Goal: Task Accomplishment & Management: Complete application form

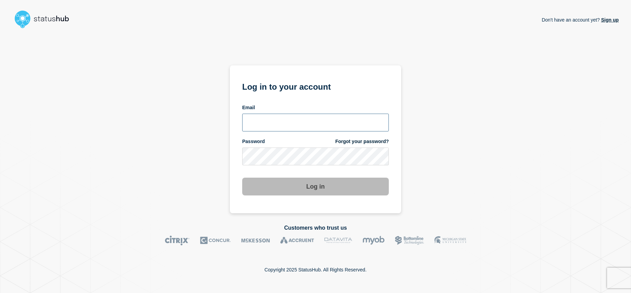
type input "[EMAIL_ADDRESS][DOMAIN_NAME]"
click at [316, 195] on button "Log in" at bounding box center [315, 187] width 147 height 18
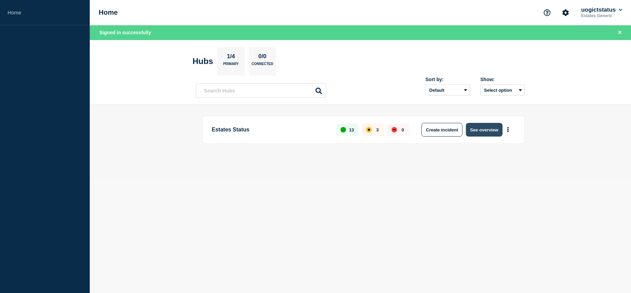
click at [482, 128] on button "See overview" at bounding box center [484, 130] width 36 height 14
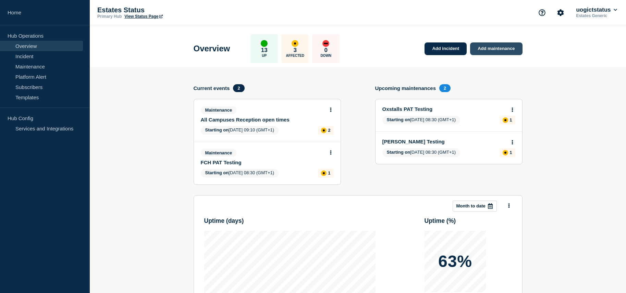
click at [491, 50] on link "Add maintenance" at bounding box center [496, 48] width 52 height 13
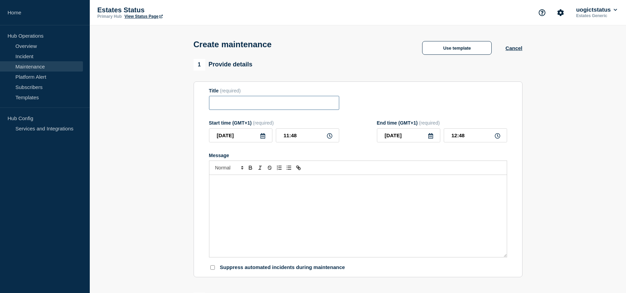
click at [227, 105] on input "Title" at bounding box center [274, 103] width 130 height 14
click at [231, 103] on input "Title" at bounding box center [274, 103] width 130 height 14
type input "Van & Facilities Operatives"
click at [227, 191] on div "Message" at bounding box center [357, 216] width 297 height 82
click at [229, 193] on div "Message" at bounding box center [357, 216] width 297 height 82
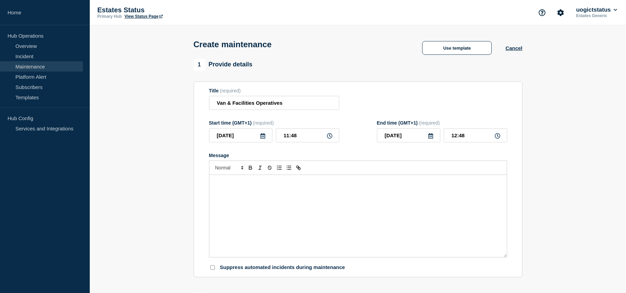
paste div "Message"
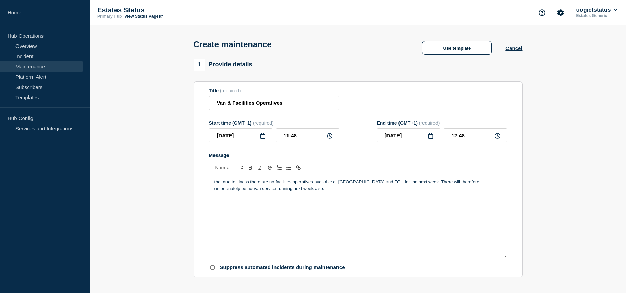
click at [215, 185] on p "that due to illness there are no facilities operatives available at Park and FC…" at bounding box center [358, 185] width 287 height 13
click at [470, 183] on p "Please be aware that due to illness there are no facilities operatives availabl…" at bounding box center [358, 185] width 287 height 13
click at [471, 183] on p "Please be aware that due to illness there are no facilities operatives availabl…" at bounding box center [358, 185] width 287 height 13
click at [291, 191] on p "Please be aware that due to illness there are no facilities operatives availabl…" at bounding box center [358, 185] width 287 height 13
click at [248, 228] on div "Please be aware that due to illness there are no facilities operatives availabl…" at bounding box center [357, 216] width 297 height 82
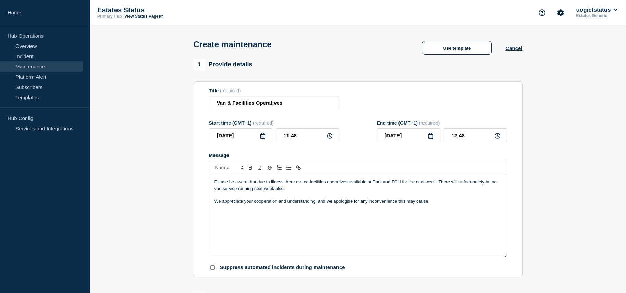
click at [243, 222] on div "Please be aware that due to illness there are no facilities operatives availabl…" at bounding box center [357, 216] width 297 height 82
click at [434, 204] on p "We appreciate your cooperation and understanding, and we apologise for any inco…" at bounding box center [358, 201] width 287 height 6
click at [246, 215] on p "Kind Regards Estates Department" at bounding box center [358, 214] width 287 height 6
click at [243, 215] on p "Kind Regards Estates Department" at bounding box center [358, 214] width 287 height 6
click at [279, 208] on p "Message" at bounding box center [358, 208] width 287 height 6
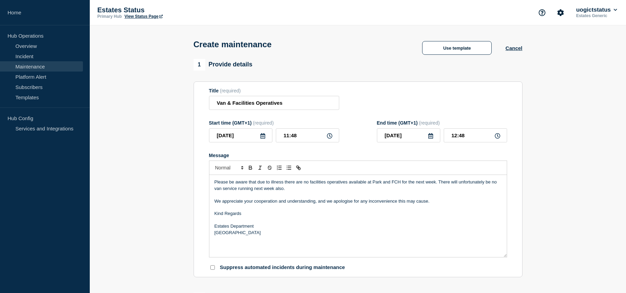
click at [459, 184] on p "Please be aware that due to illness there are no facilities operatives availabl…" at bounding box center [358, 185] width 287 height 13
click at [439, 183] on p "Please be aware that due to illness there are no facilities operatives availabl…" at bounding box center [358, 185] width 287 height 13
click at [302, 195] on p "Message" at bounding box center [358, 195] width 287 height 6
click at [286, 190] on p "Please be aware that due to illness there are no facilities operatives availabl…" at bounding box center [358, 185] width 287 height 13
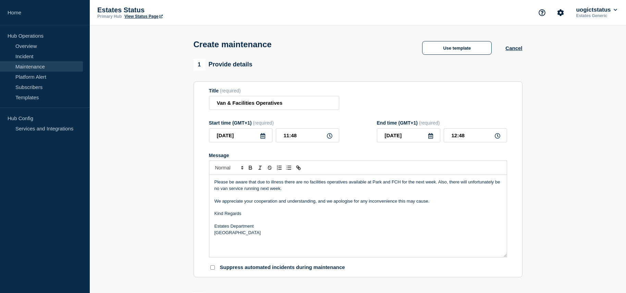
click at [312, 211] on p "Message" at bounding box center [358, 208] width 287 height 6
click at [295, 217] on p "Kind Regards" at bounding box center [358, 214] width 287 height 6
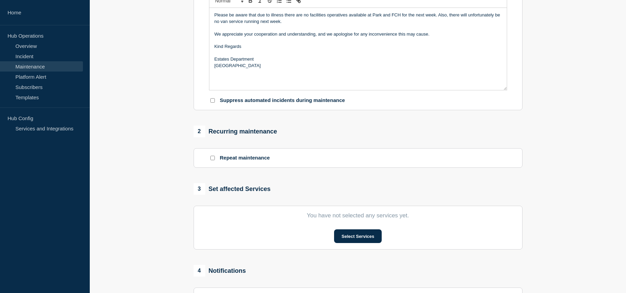
scroll to position [240, 0]
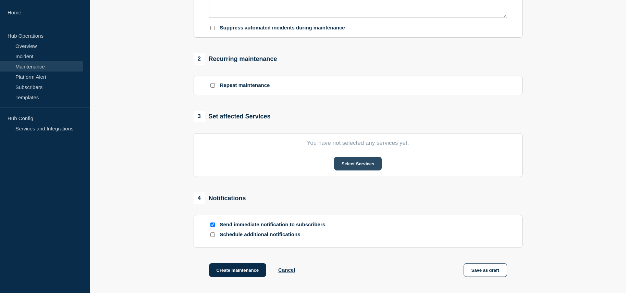
click at [356, 169] on button "Select Services" at bounding box center [358, 164] width 48 height 14
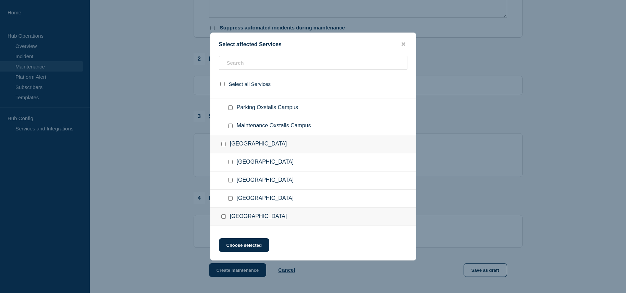
scroll to position [69, 0]
click at [231, 197] on input "Maintenance Park Campus checkbox" at bounding box center [230, 197] width 4 height 4
checkbox input "true"
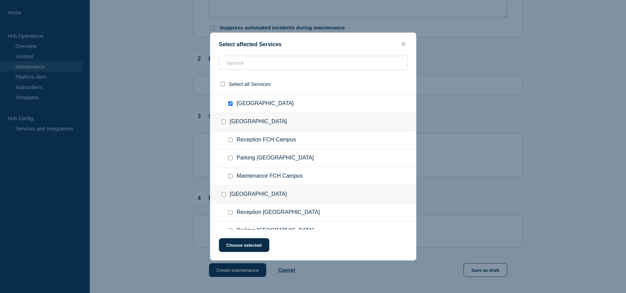
scroll to position [171, 0]
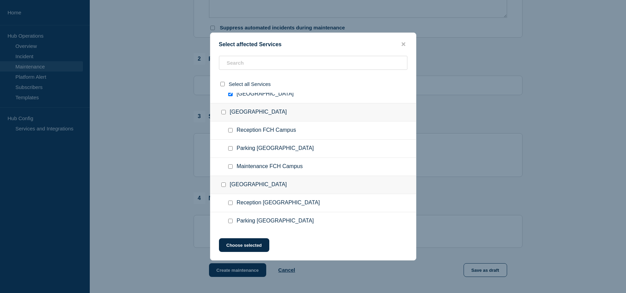
click at [231, 167] on input "Maintenance FCH Campus checkbox" at bounding box center [230, 166] width 4 height 4
checkbox input "true"
click at [262, 248] on button "Choose selected" at bounding box center [244, 246] width 50 height 14
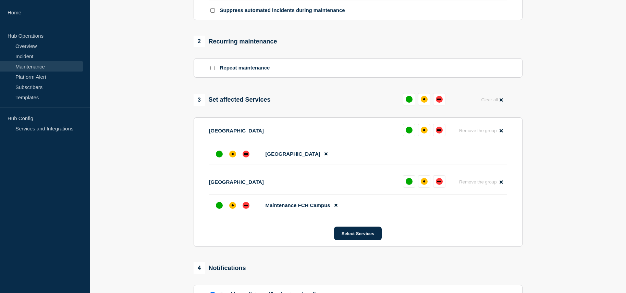
scroll to position [274, 0]
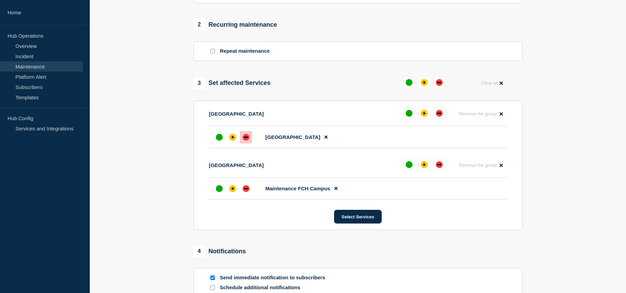
drag, startPoint x: 247, startPoint y: 139, endPoint x: 251, endPoint y: 167, distance: 27.6
click at [247, 140] on div "down" at bounding box center [246, 137] width 7 height 7
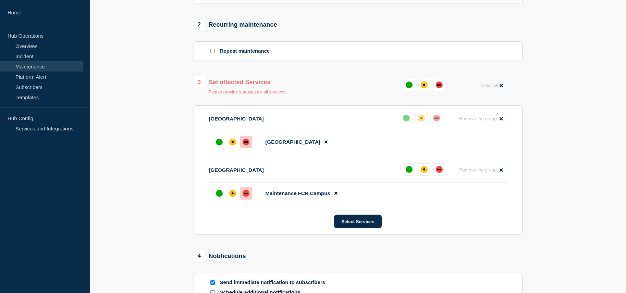
click at [246, 197] on div "down" at bounding box center [246, 193] width 7 height 7
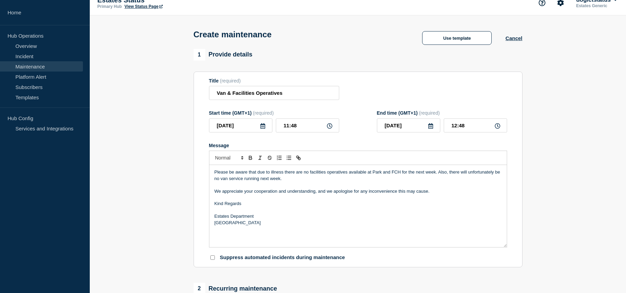
scroll to position [0, 0]
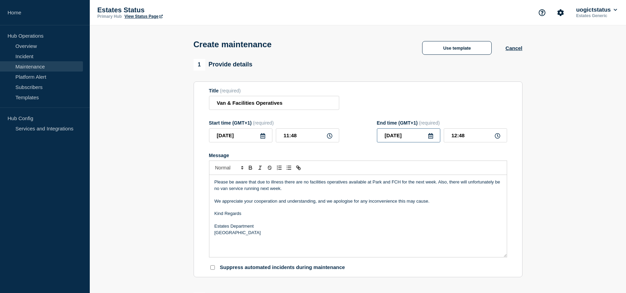
click at [434, 137] on input "2025-09-26" at bounding box center [408, 136] width 63 height 14
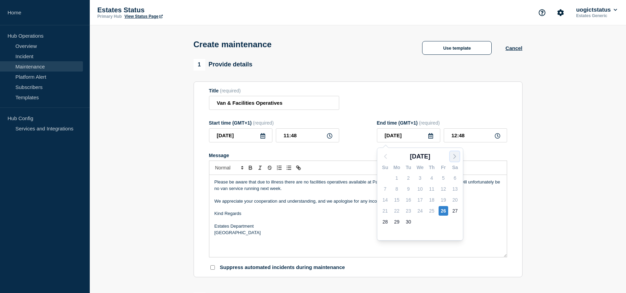
click at [454, 152] on button "button" at bounding box center [455, 156] width 10 height 10
click at [443, 179] on div "3" at bounding box center [444, 178] width 10 height 10
type input "2025-10-03"
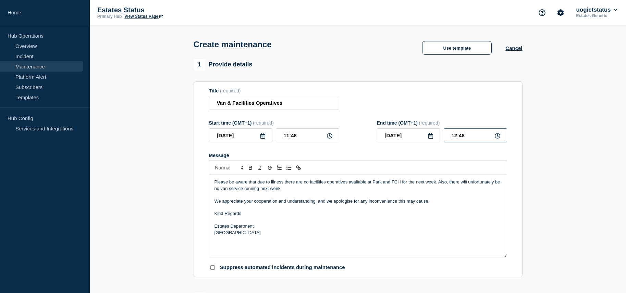
drag, startPoint x: 469, startPoint y: 138, endPoint x: 432, endPoint y: 137, distance: 37.0
click at [432, 137] on div "2025-10-03 12:48" at bounding box center [442, 136] width 130 height 14
type input "17:00"
drag, startPoint x: 456, startPoint y: 237, endPoint x: 461, endPoint y: 227, distance: 11.2
click at [456, 236] on p "University of Gloucestershire" at bounding box center [358, 233] width 287 height 6
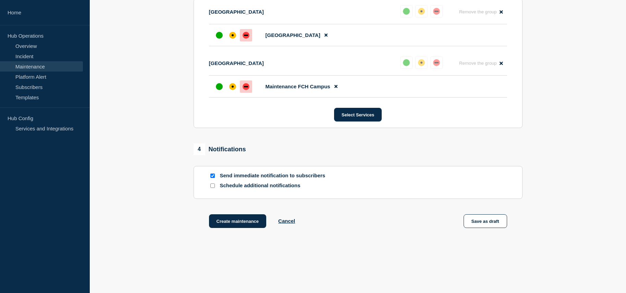
scroll to position [377, 0]
click at [244, 225] on button "Create maintenance" at bounding box center [238, 221] width 58 height 14
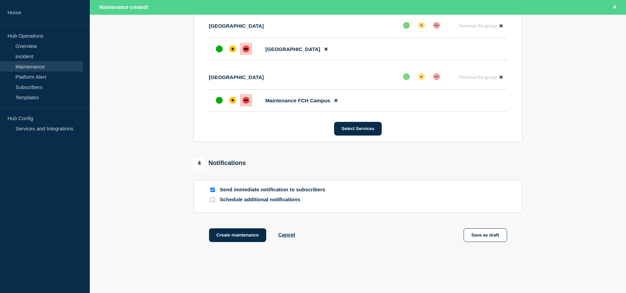
scroll to position [392, 0]
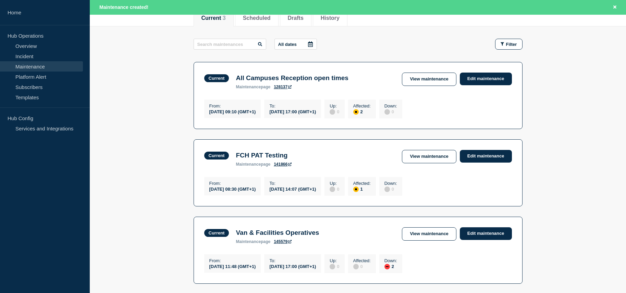
scroll to position [103, 0]
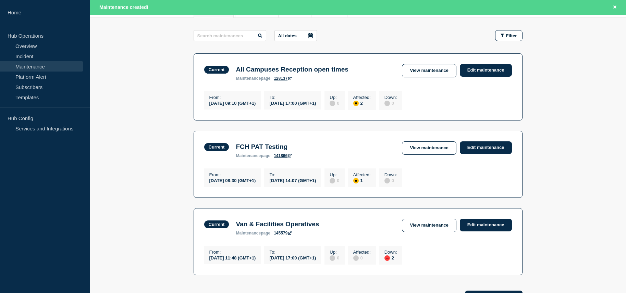
click at [564, 106] on main "All dates Filter Current 2 Affected All Campuses Reception open times From 2025…" at bounding box center [358, 152] width 536 height 268
